Goal: Find specific page/section: Find specific page/section

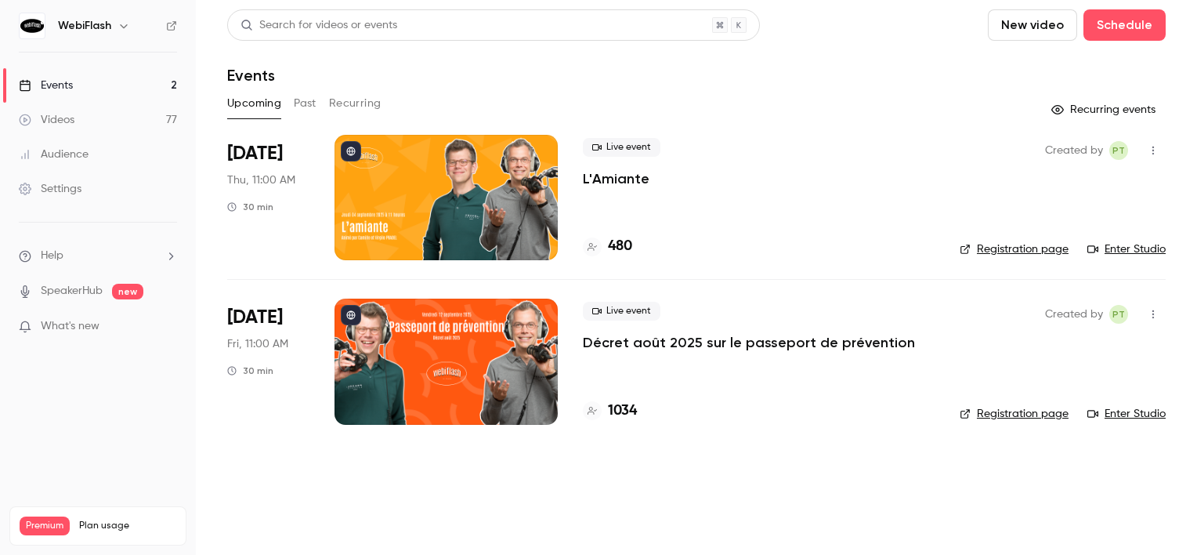
click at [479, 178] on div at bounding box center [446, 197] width 223 height 125
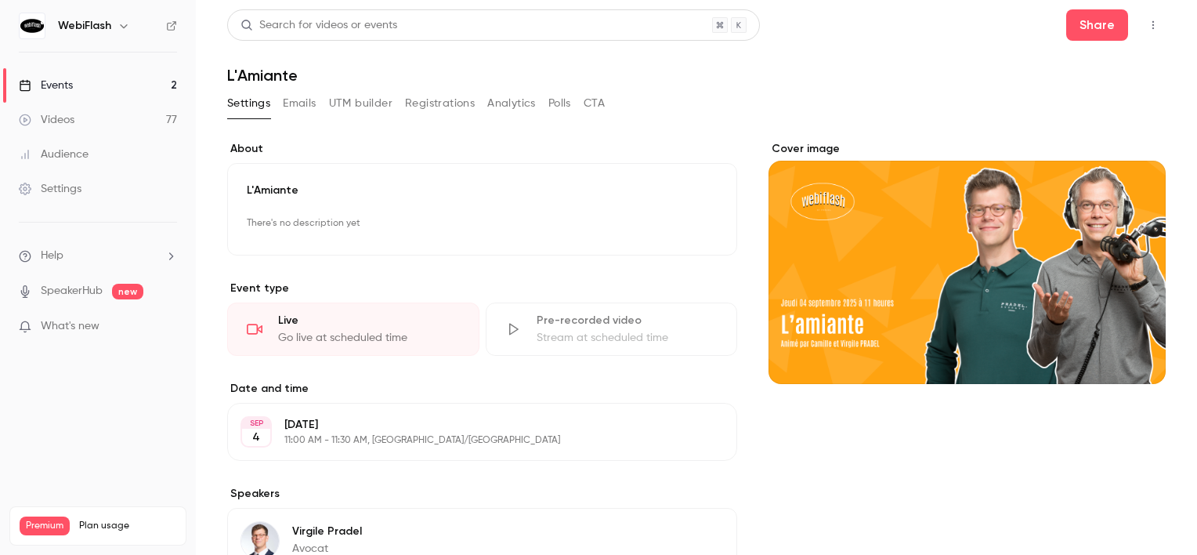
click at [421, 110] on button "Registrations" at bounding box center [440, 103] width 70 height 25
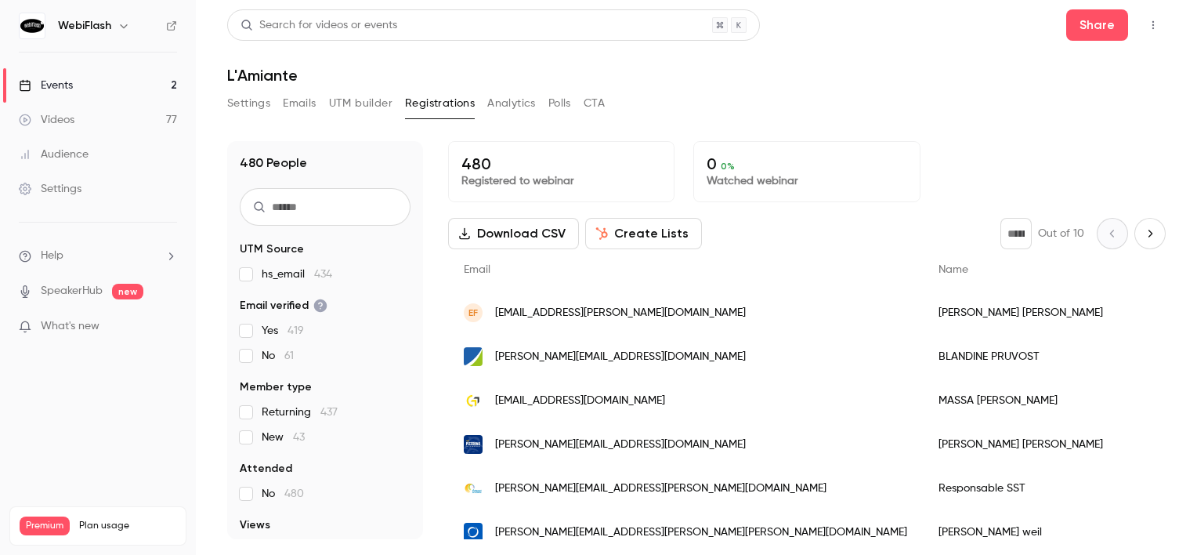
click at [114, 85] on link "Events 2" at bounding box center [98, 85] width 196 height 34
